Goal: Transaction & Acquisition: Purchase product/service

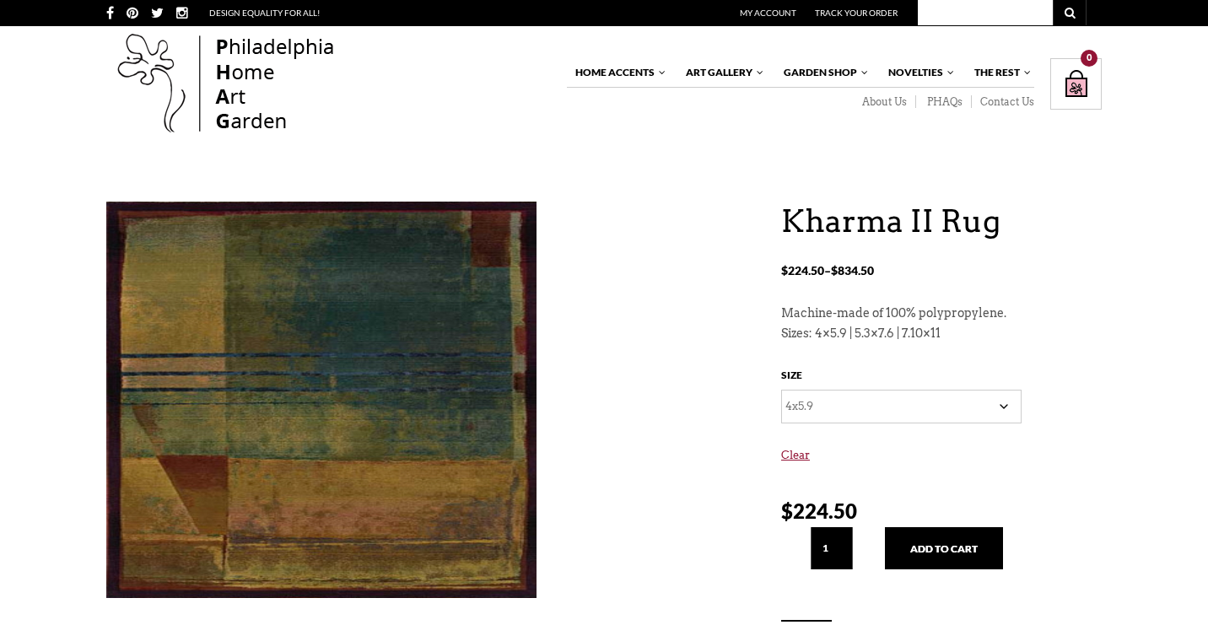
click at [1002, 405] on select "Choose an option 4x5.9 5.3x7.6 7.10x11" at bounding box center [901, 407] width 240 height 34
click at [781, 390] on select "Choose an option 4x5.9 5.3x7.6 7.10x11" at bounding box center [901, 407] width 240 height 34
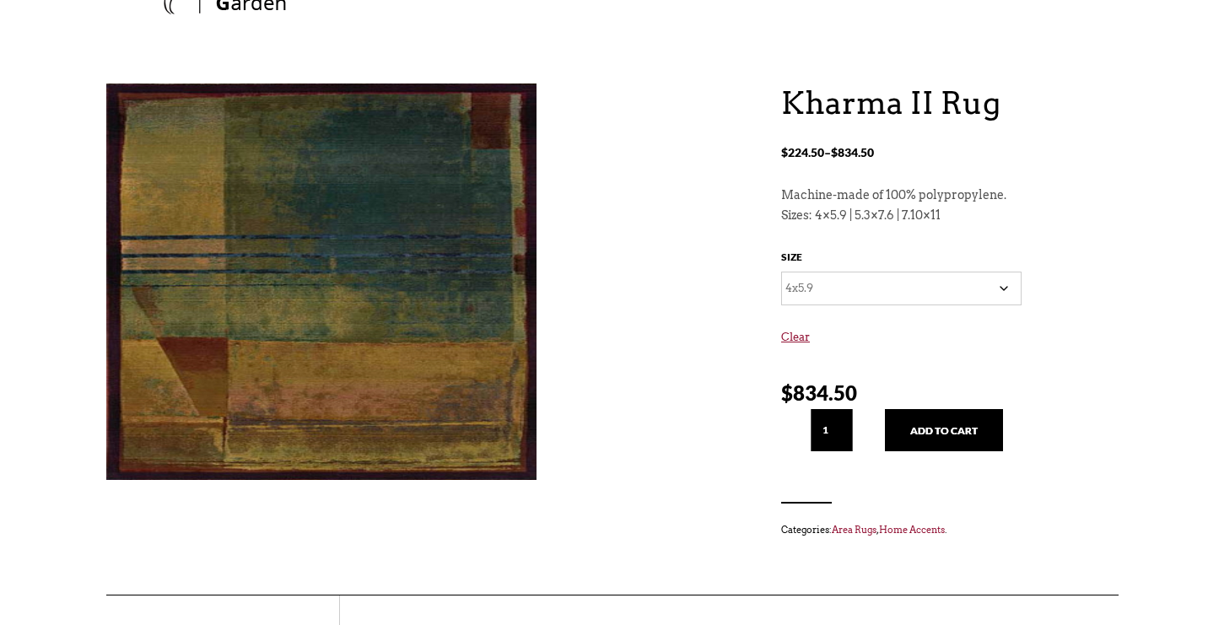
scroll to position [69, 0]
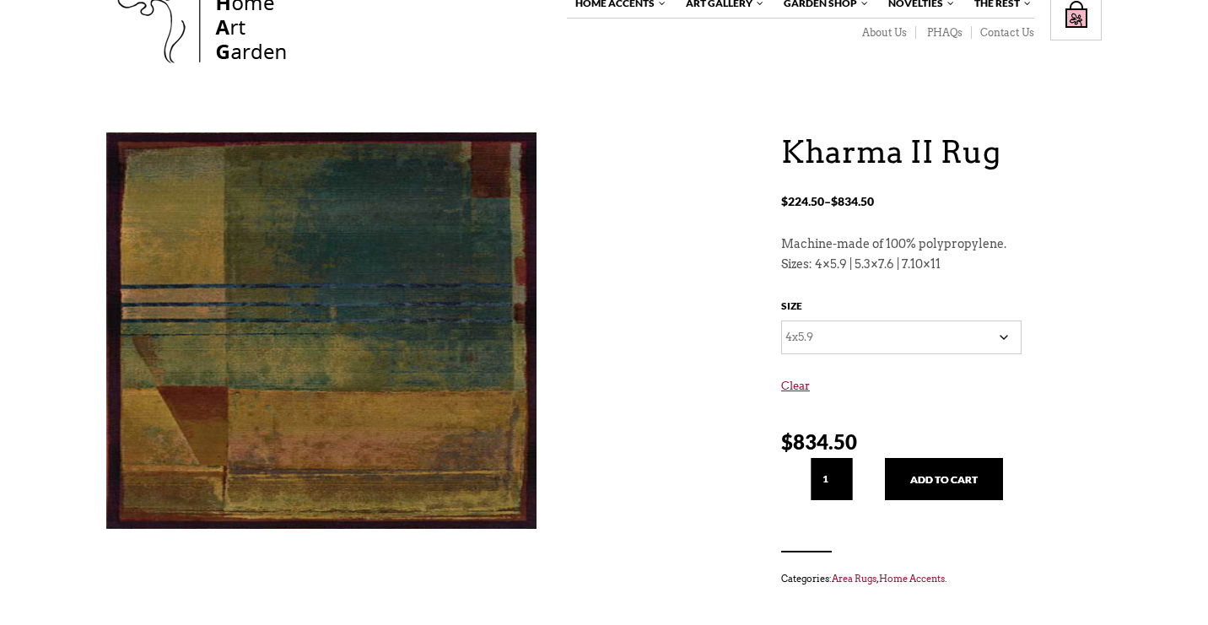
click at [1005, 337] on select "Choose an option 4x5.9 5.3x7.6 7.10x11" at bounding box center [901, 338] width 240 height 34
click at [781, 321] on select "Choose an option 4x5.9 5.3x7.6 7.10x11" at bounding box center [901, 338] width 240 height 34
select select "5.3x7.6"
